Goal: Transaction & Acquisition: Purchase product/service

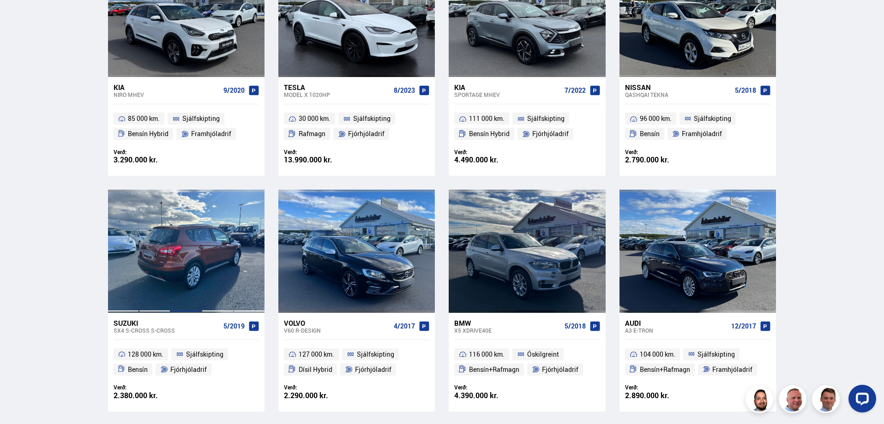
click at [187, 265] on div at bounding box center [185, 251] width 31 height 123
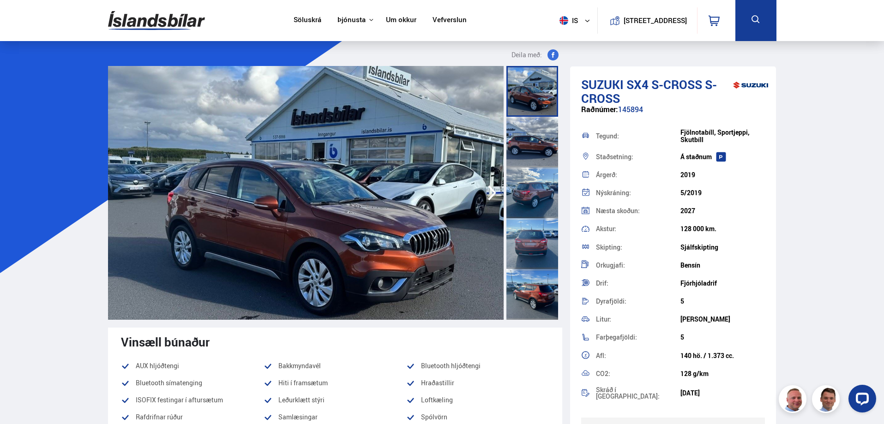
click at [414, 232] on img at bounding box center [306, 193] width 396 height 254
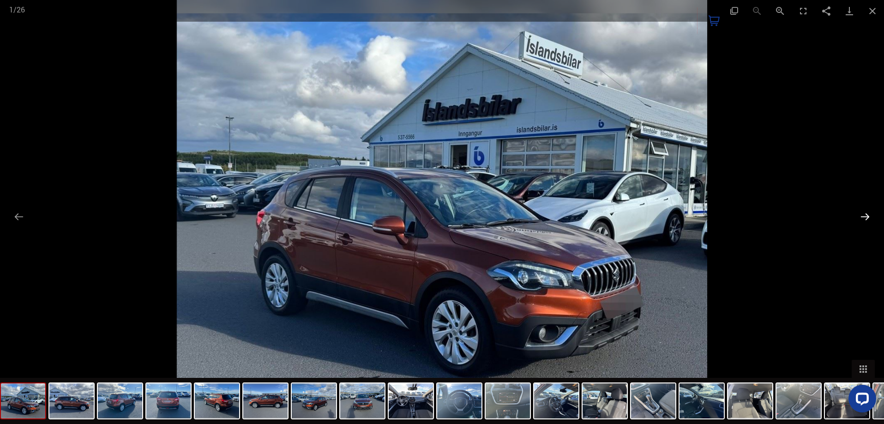
click at [869, 215] on button "Next slide" at bounding box center [865, 217] width 19 height 18
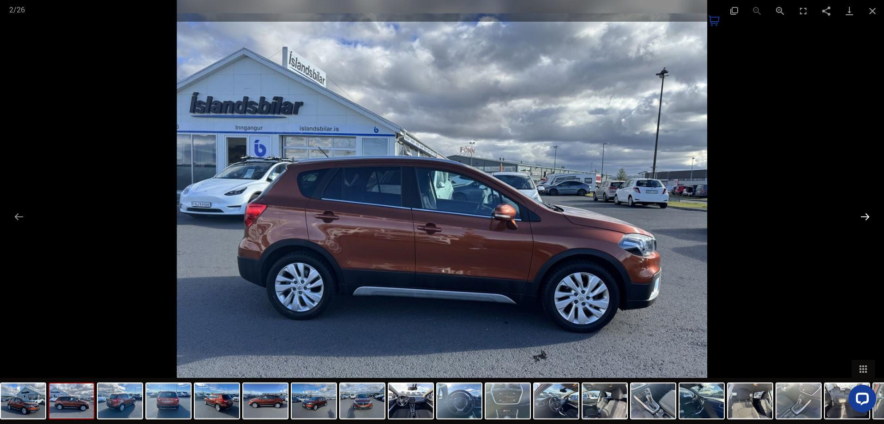
click at [869, 215] on button "Next slide" at bounding box center [865, 217] width 19 height 18
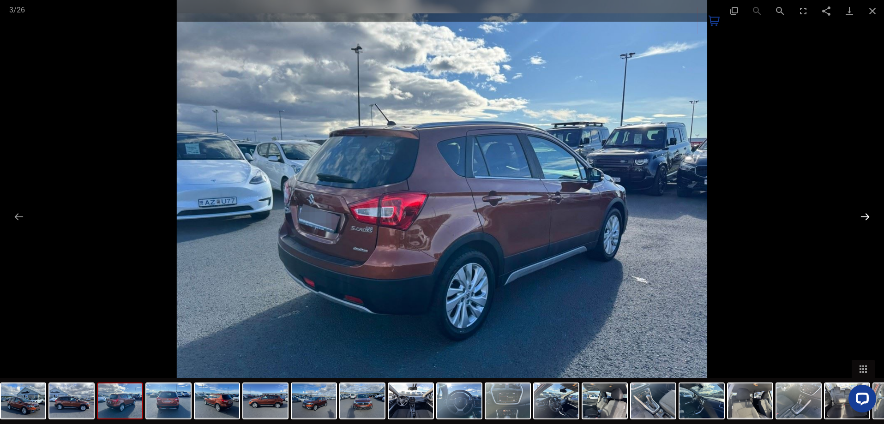
click at [869, 215] on button "Next slide" at bounding box center [865, 217] width 19 height 18
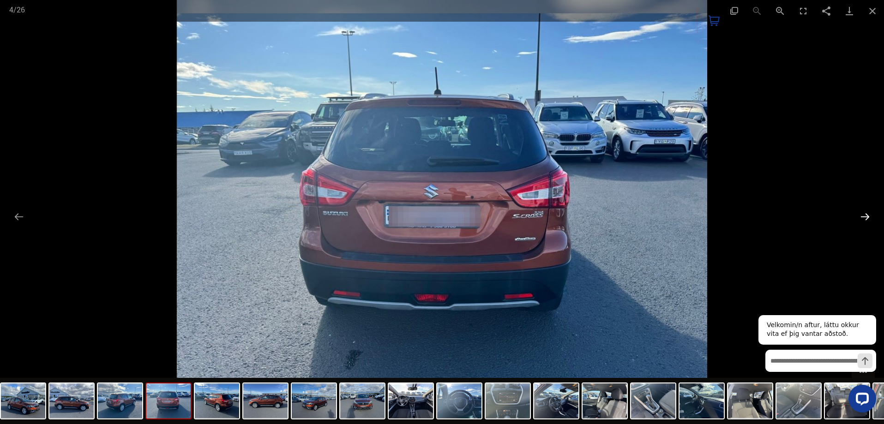
click at [866, 215] on button "Next slide" at bounding box center [865, 217] width 19 height 18
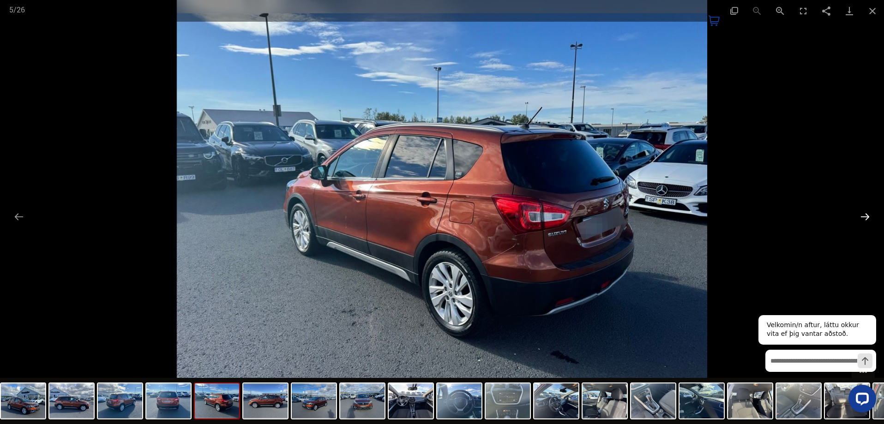
click at [866, 215] on button "Next slide" at bounding box center [865, 217] width 19 height 18
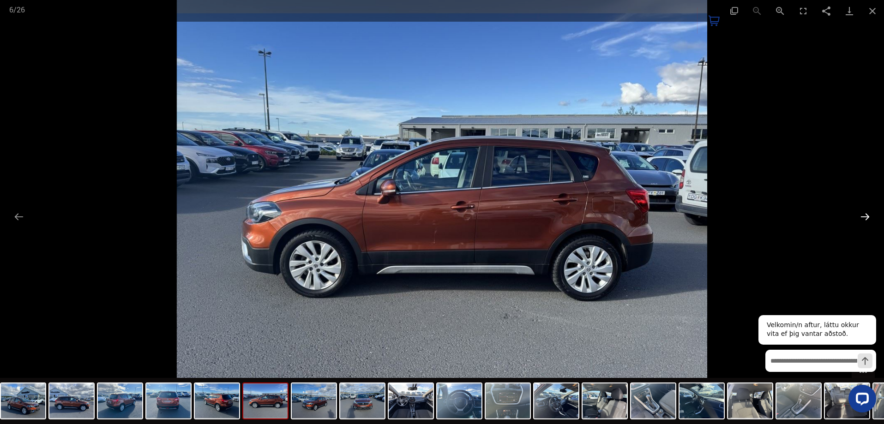
click at [866, 215] on button "Next slide" at bounding box center [865, 217] width 19 height 18
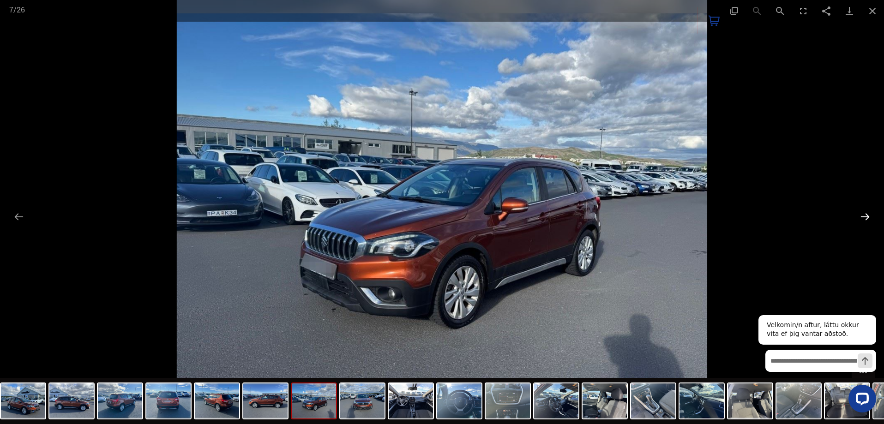
click at [866, 215] on button "Next slide" at bounding box center [865, 217] width 19 height 18
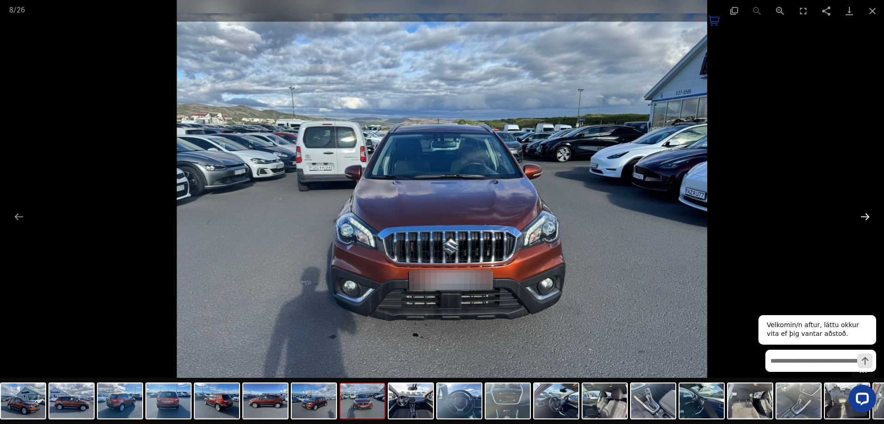
click at [866, 215] on button "Next slide" at bounding box center [865, 217] width 19 height 18
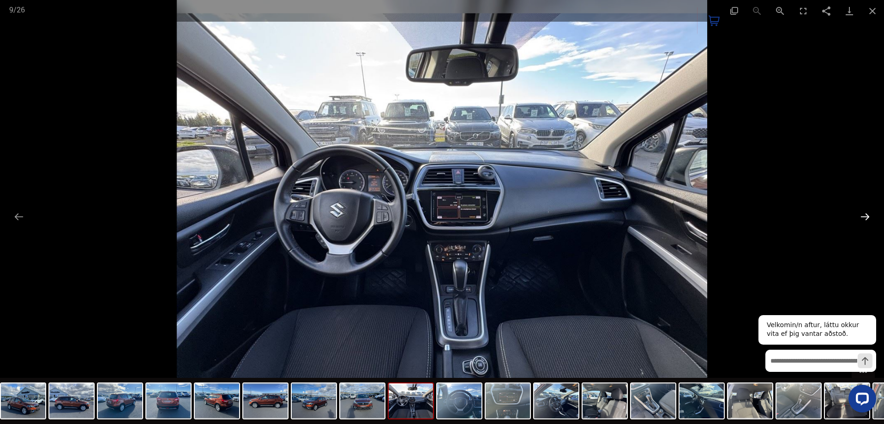
click at [866, 215] on button "Next slide" at bounding box center [865, 217] width 19 height 18
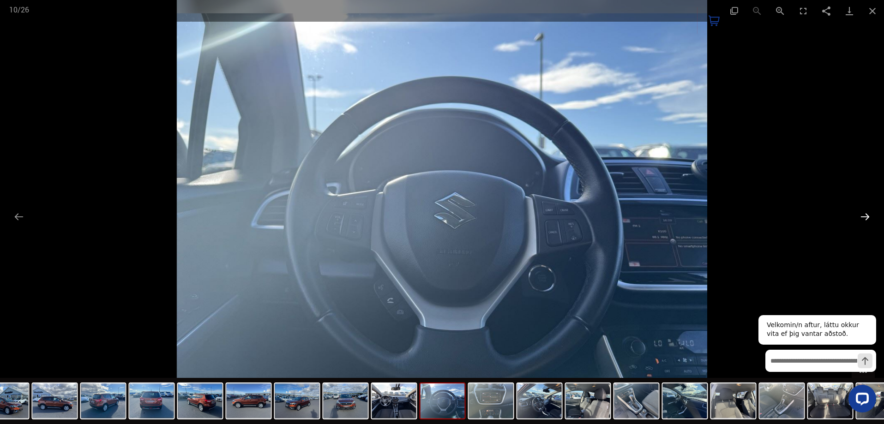
click at [866, 215] on button "Next slide" at bounding box center [865, 217] width 19 height 18
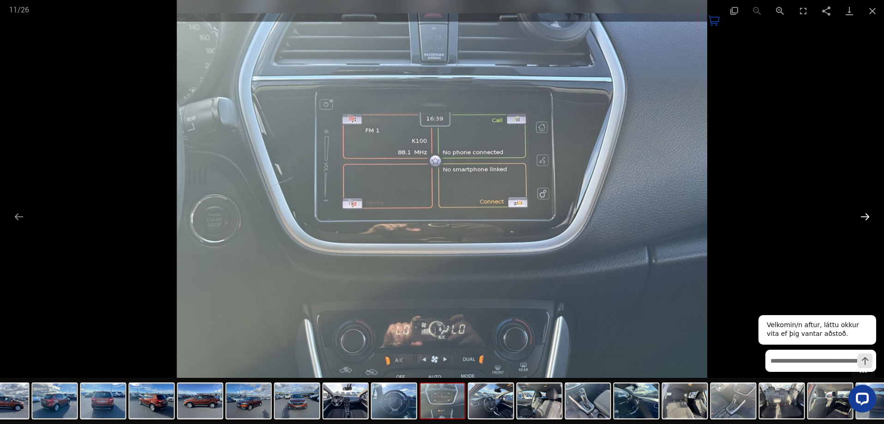
click at [866, 215] on button "Next slide" at bounding box center [865, 217] width 19 height 18
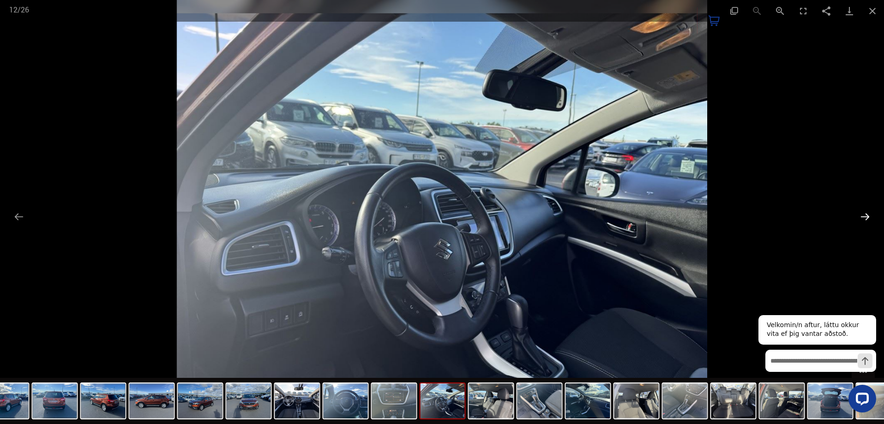
click at [866, 215] on button "Next slide" at bounding box center [865, 217] width 19 height 18
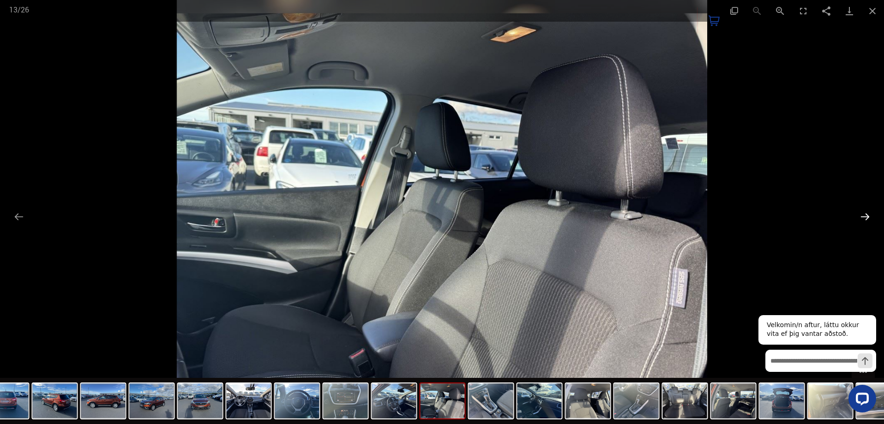
click at [866, 215] on button "Next slide" at bounding box center [865, 217] width 19 height 18
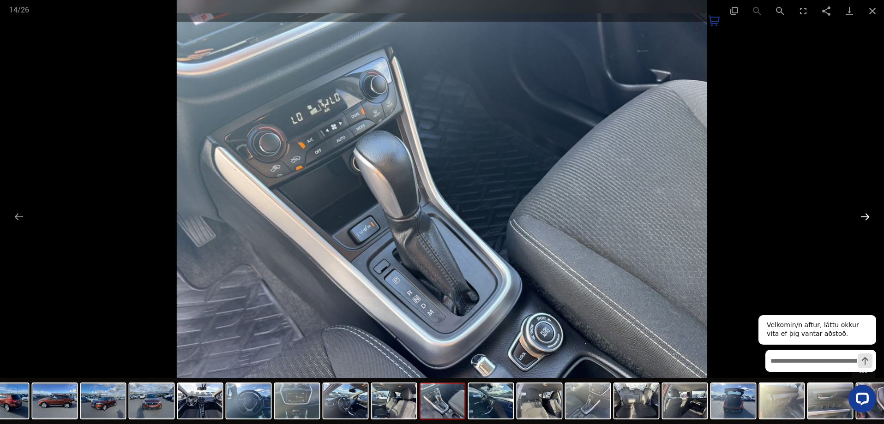
click at [865, 216] on button "Next slide" at bounding box center [865, 217] width 19 height 18
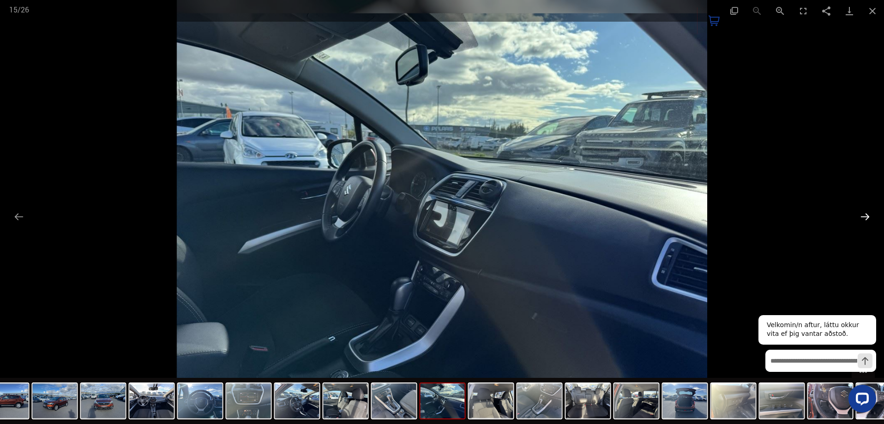
click at [865, 216] on button "Next slide" at bounding box center [865, 217] width 19 height 18
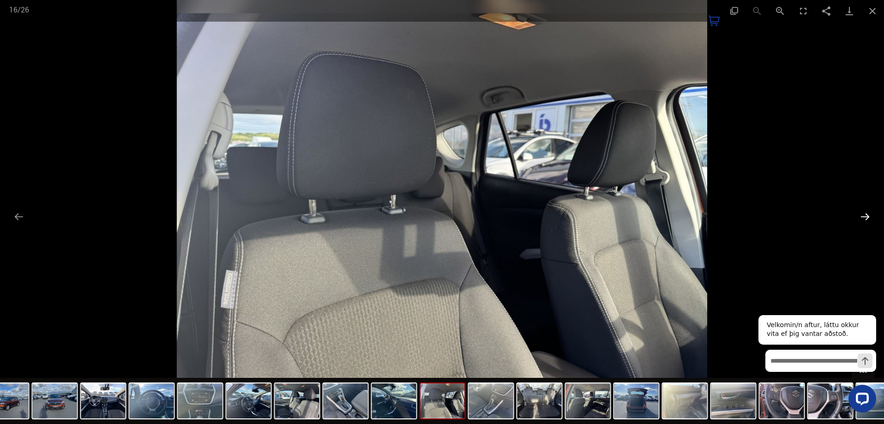
click at [865, 216] on button "Next slide" at bounding box center [865, 217] width 19 height 18
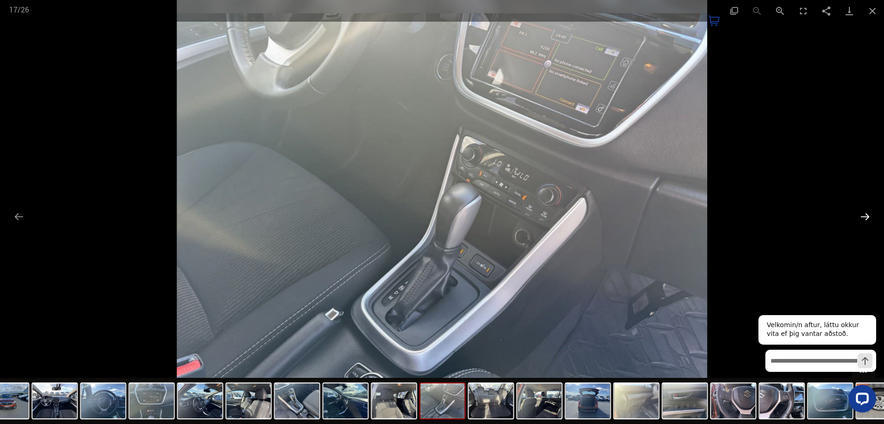
click at [865, 216] on button "Next slide" at bounding box center [865, 217] width 19 height 18
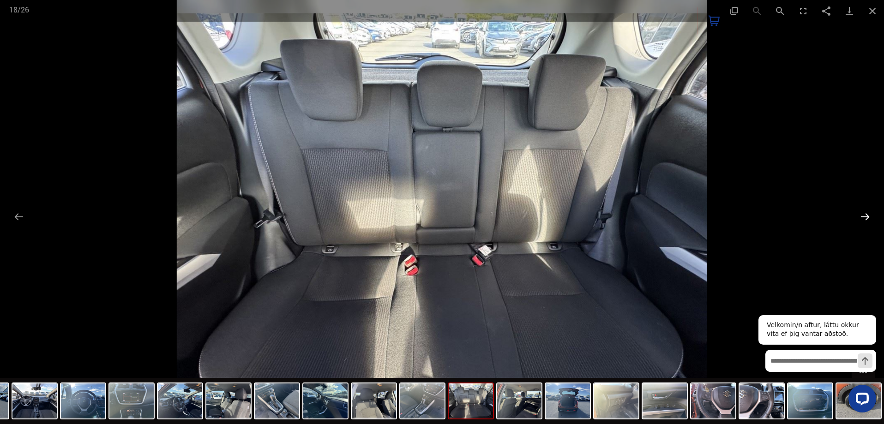
click at [865, 216] on button "Next slide" at bounding box center [865, 217] width 19 height 18
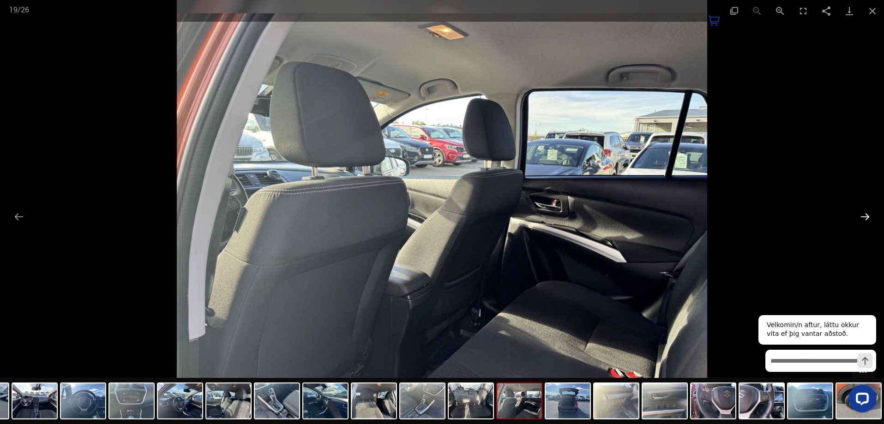
click at [865, 216] on button "Next slide" at bounding box center [865, 217] width 19 height 18
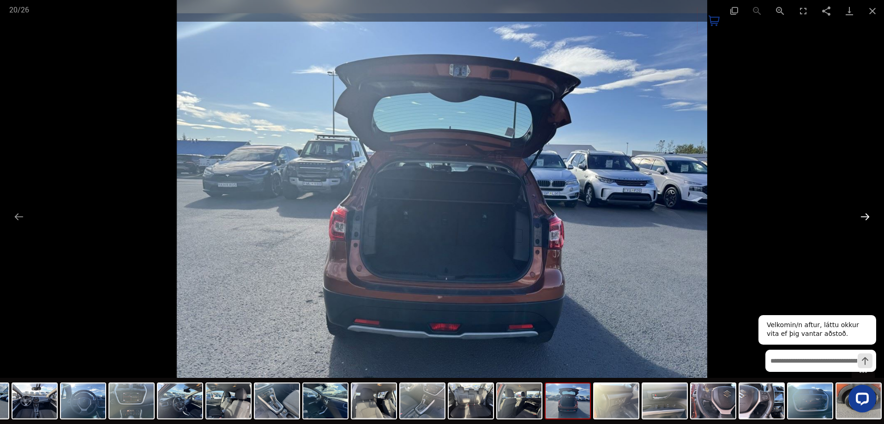
click at [865, 216] on button "Next slide" at bounding box center [865, 217] width 19 height 18
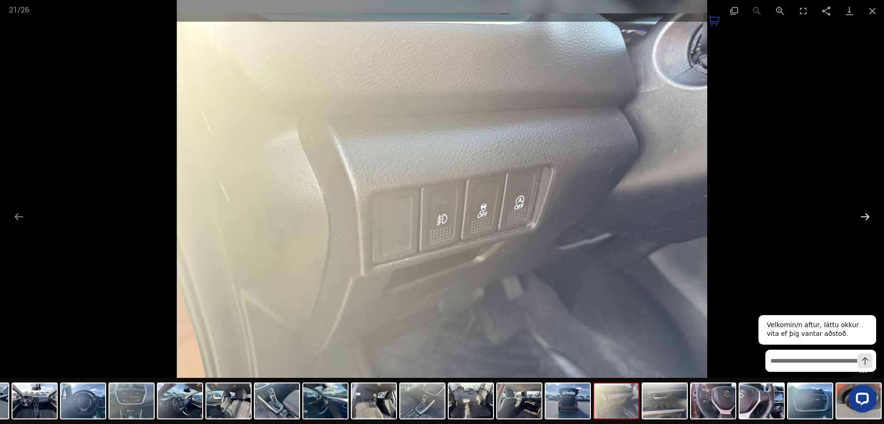
click at [865, 216] on button "Next slide" at bounding box center [865, 217] width 19 height 18
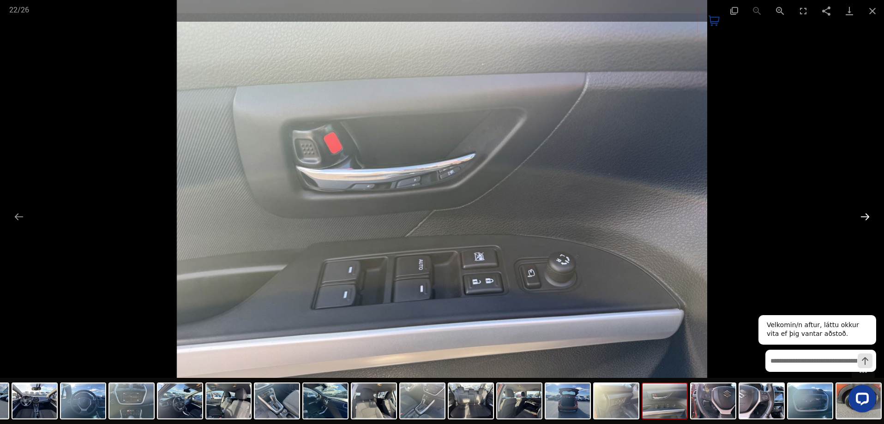
click at [865, 216] on button "Next slide" at bounding box center [865, 217] width 19 height 18
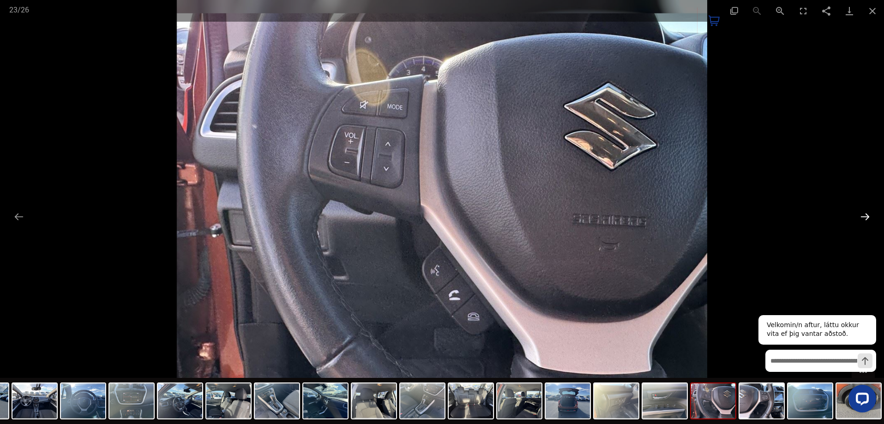
click at [865, 216] on button "Next slide" at bounding box center [865, 217] width 19 height 18
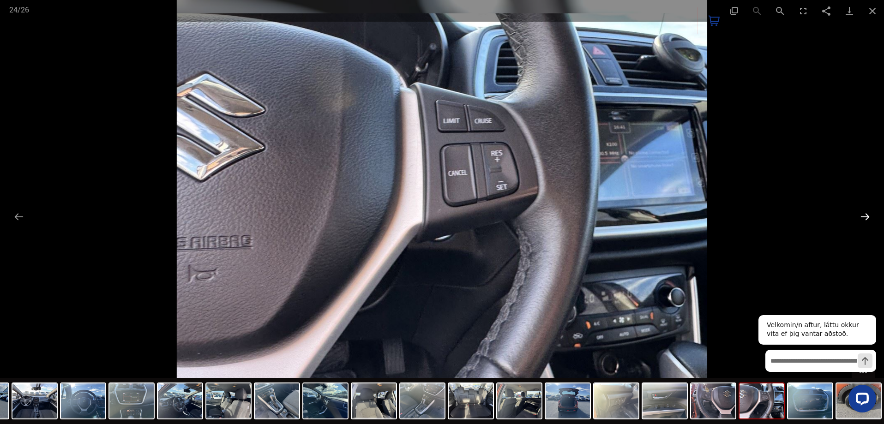
click at [865, 216] on button "Next slide" at bounding box center [865, 217] width 19 height 18
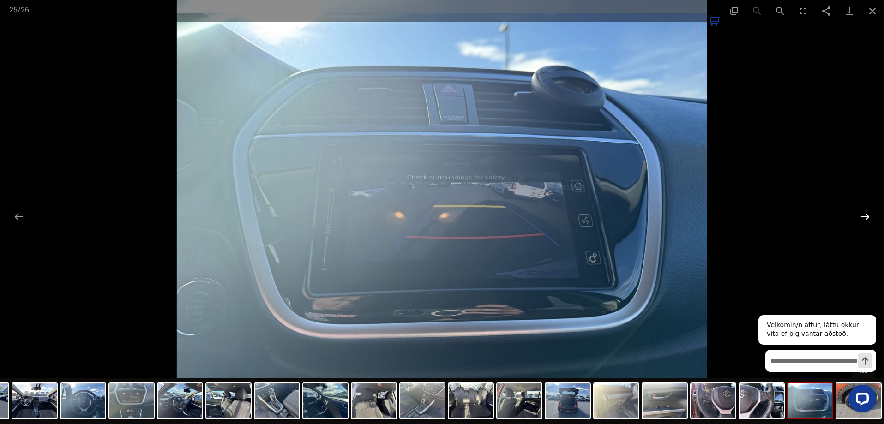
click at [865, 216] on button "Next slide" at bounding box center [865, 217] width 19 height 18
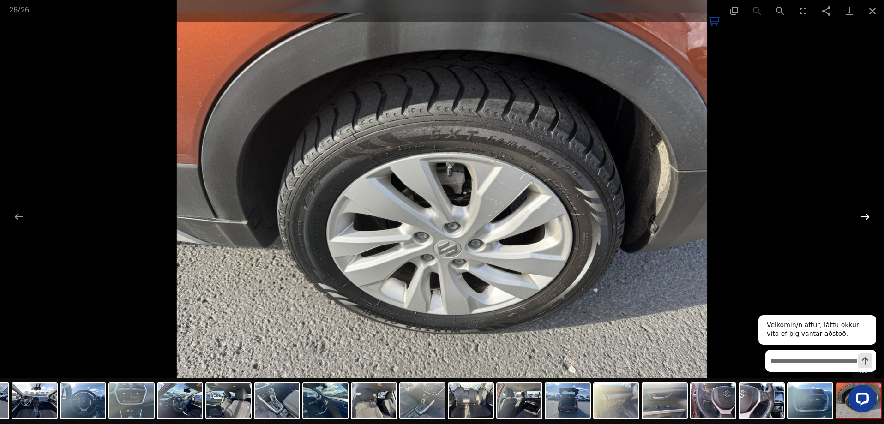
click at [865, 216] on button "Next slide" at bounding box center [865, 217] width 19 height 18
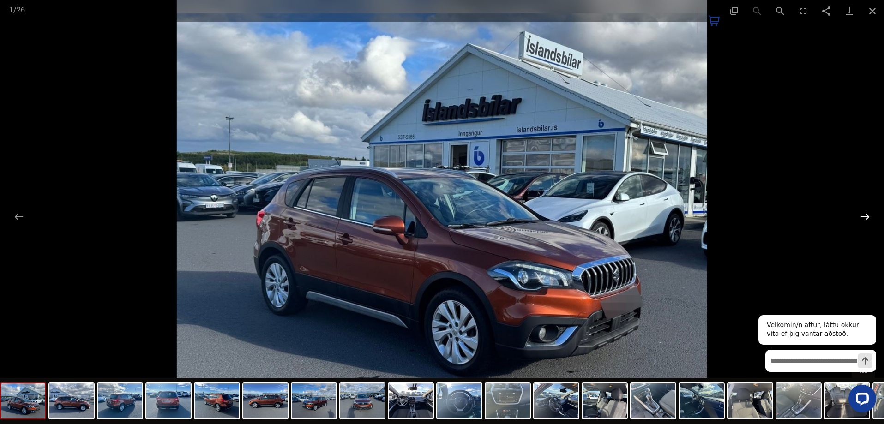
click at [865, 216] on button "Next slide" at bounding box center [865, 217] width 19 height 18
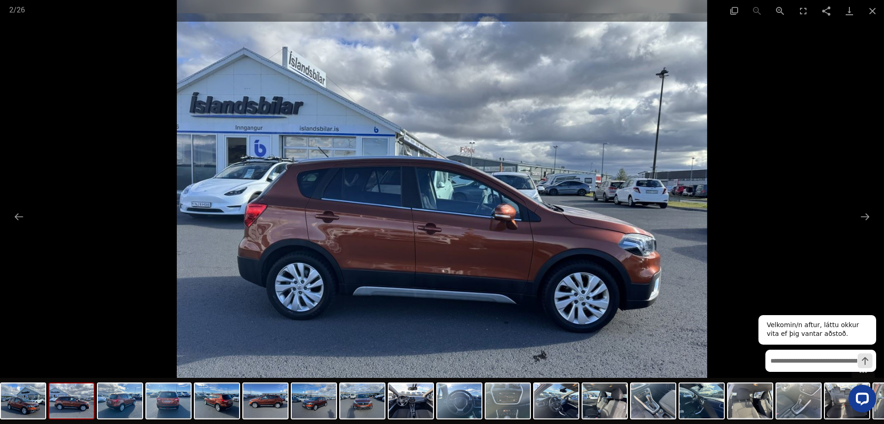
scroll to position [508, 0]
click at [875, 11] on button "Close gallery" at bounding box center [872, 11] width 23 height 22
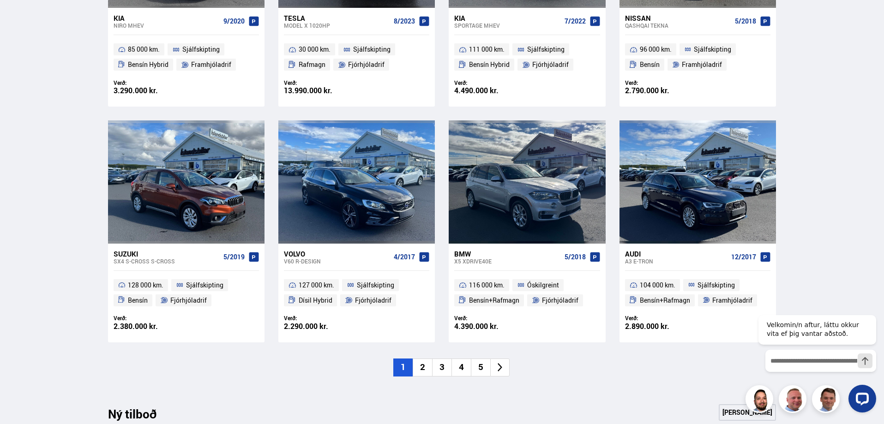
scroll to position [600, 0]
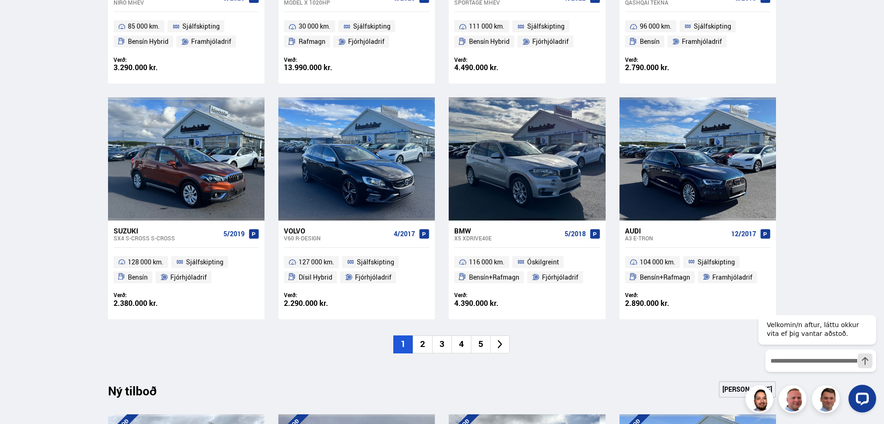
click at [422, 345] on li "2" at bounding box center [422, 345] width 19 height 18
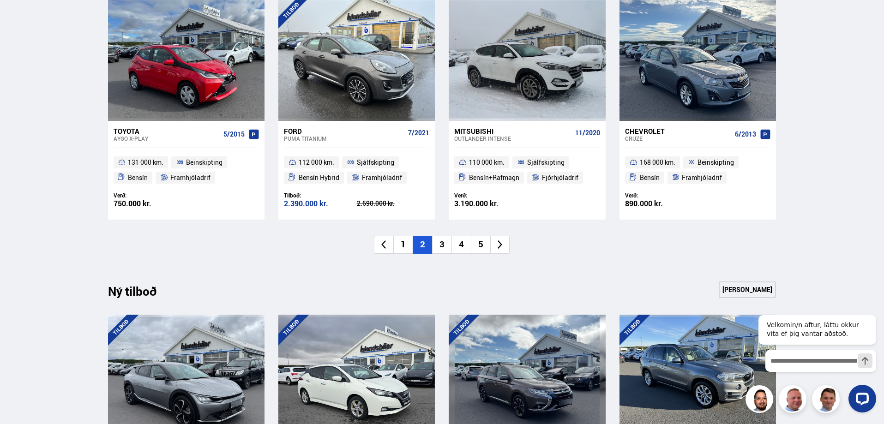
scroll to position [739, 0]
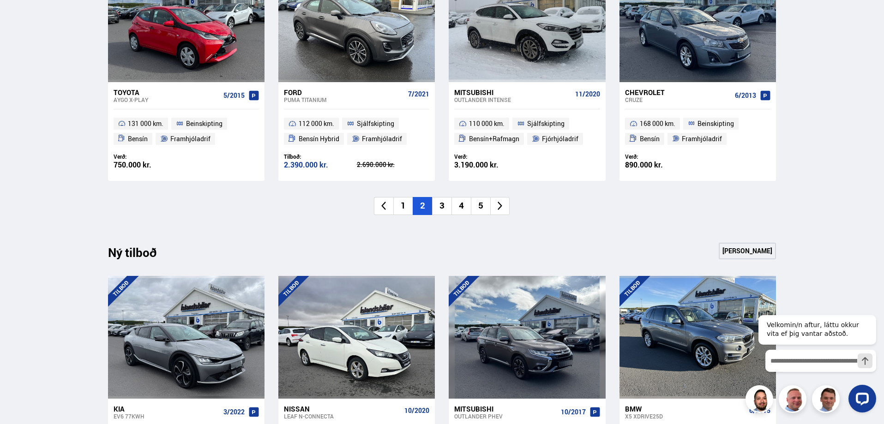
click at [442, 208] on li "3" at bounding box center [441, 206] width 19 height 18
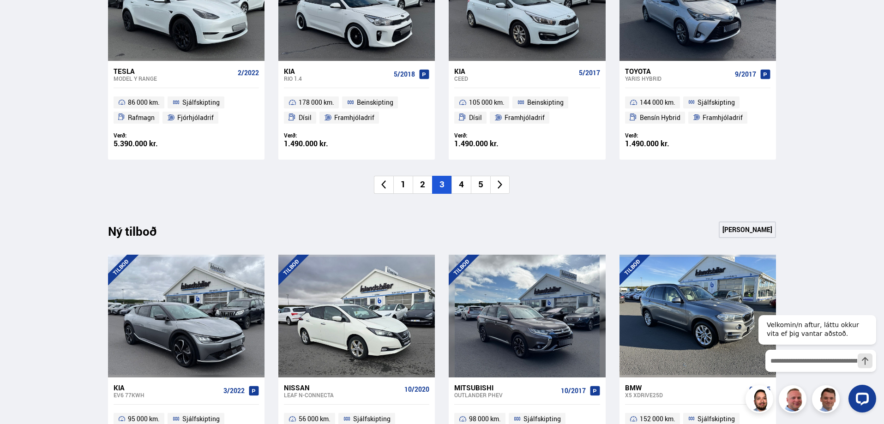
scroll to position [877, 0]
